Goal: Check status: Check status

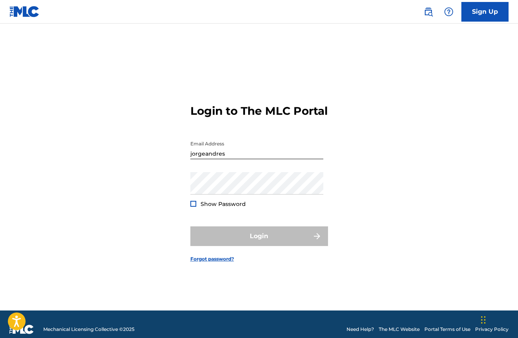
click at [253, 159] on input "jorgeandres" at bounding box center [256, 148] width 133 height 22
type input "[EMAIL_ADDRESS][DOMAIN_NAME]"
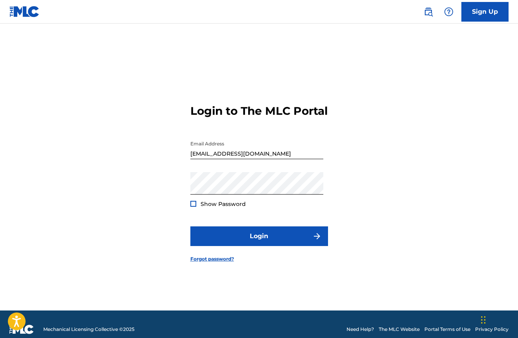
click at [194, 207] on div at bounding box center [193, 204] width 6 height 6
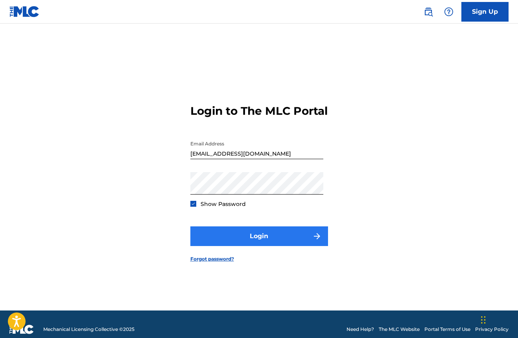
click at [240, 244] on button "Login" at bounding box center [259, 237] width 138 height 20
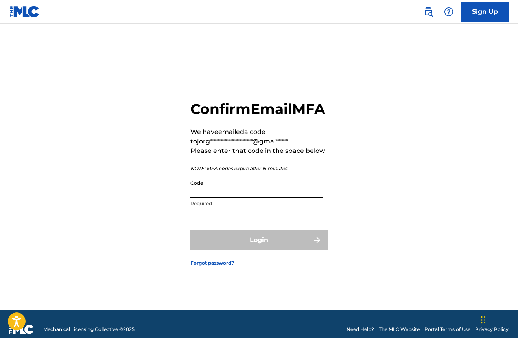
click at [229, 193] on input "Code" at bounding box center [256, 187] width 133 height 22
paste input "578297"
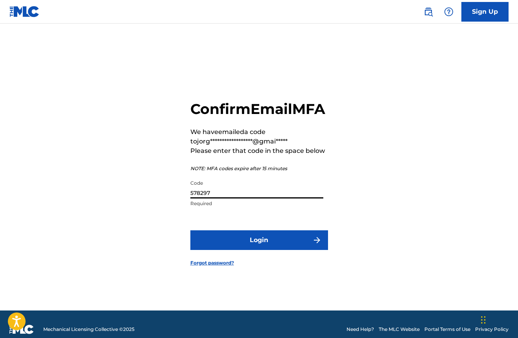
type input "578297"
click at [259, 249] on button "Login" at bounding box center [259, 241] width 138 height 20
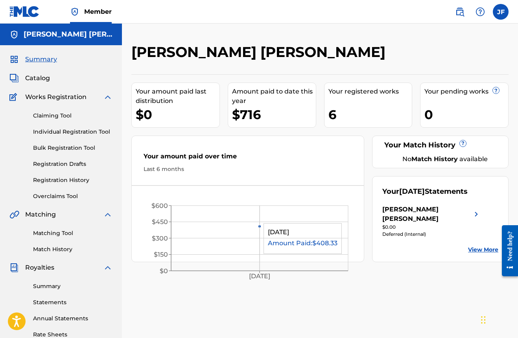
click at [307, 219] on icon "[DATE] $0 $150 $300 $450 $600" at bounding box center [248, 240] width 232 height 93
click at [50, 284] on link "Summary" at bounding box center [72, 287] width 79 height 8
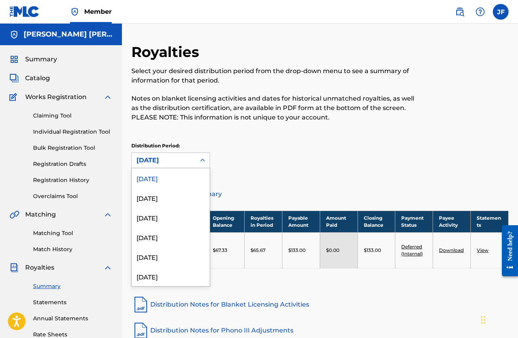
click at [205, 162] on icon at bounding box center [203, 161] width 8 height 8
click at [175, 196] on div "August 2025" at bounding box center [171, 198] width 78 height 20
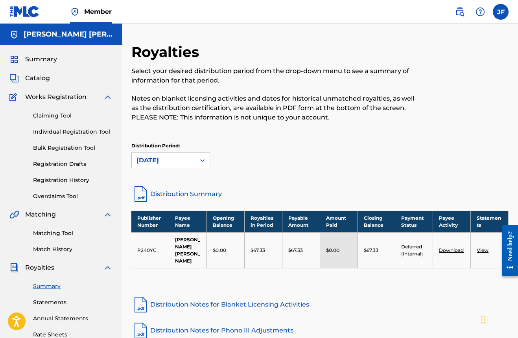
click at [196, 152] on div "Distribution Period: August 2025" at bounding box center [170, 155] width 79 height 26
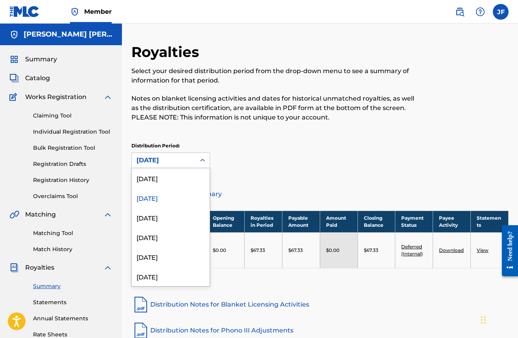
click at [192, 158] on div "August 2025" at bounding box center [164, 160] width 64 height 15
click at [165, 214] on div "July 2025" at bounding box center [171, 218] width 78 height 20
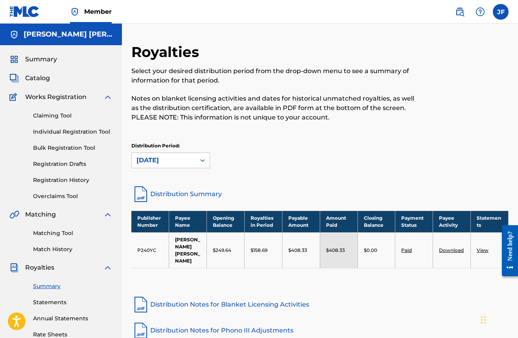
click at [201, 160] on icon at bounding box center [203, 161] width 8 height 8
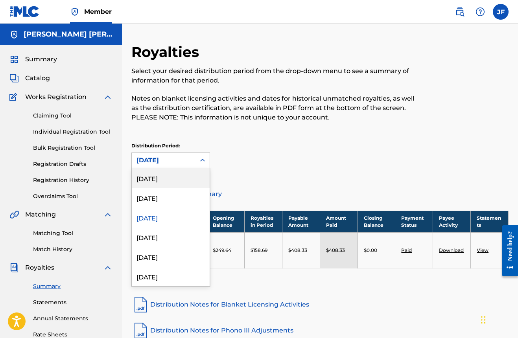
click at [179, 179] on div "[DATE]" at bounding box center [171, 178] width 78 height 20
